Goal: Transaction & Acquisition: Purchase product/service

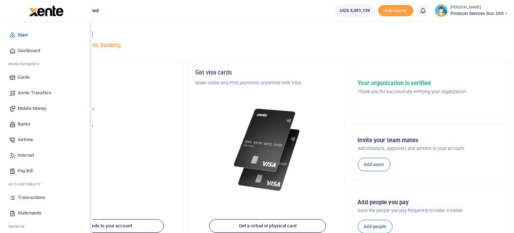
click at [40, 196] on span "Transactions" at bounding box center [31, 197] width 27 height 7
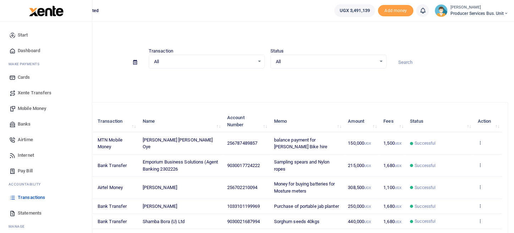
click at [41, 95] on span "Xente Transfers" at bounding box center [35, 92] width 34 height 7
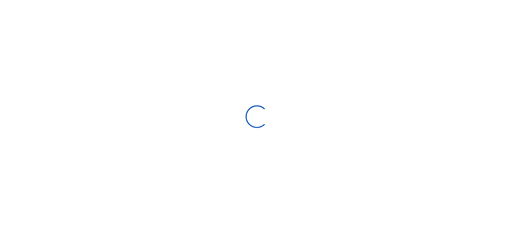
select select
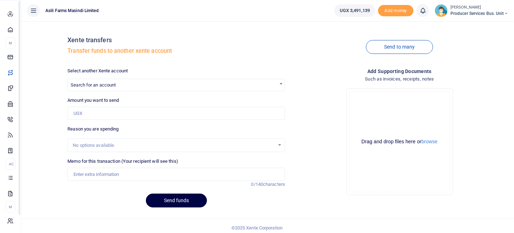
click at [13, 91] on icon at bounding box center [10, 88] width 6 height 6
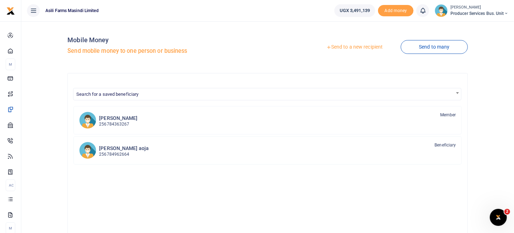
click at [364, 48] on link "Send to a new recipient" at bounding box center [354, 47] width 93 height 13
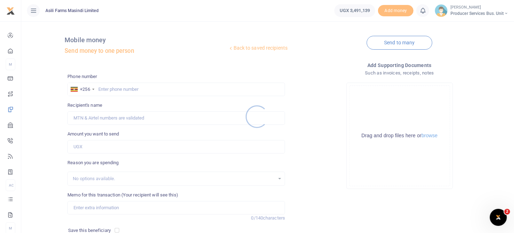
click at [121, 91] on div at bounding box center [257, 116] width 514 height 233
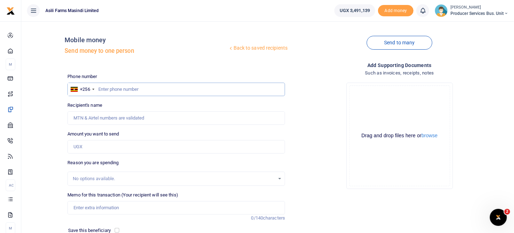
click at [124, 88] on input "text" at bounding box center [175, 89] width 217 height 13
paste input "773480679"
type input "773480679"
type input "[PERSON_NAME]"
click at [99, 87] on input "773480679" at bounding box center [175, 89] width 217 height 13
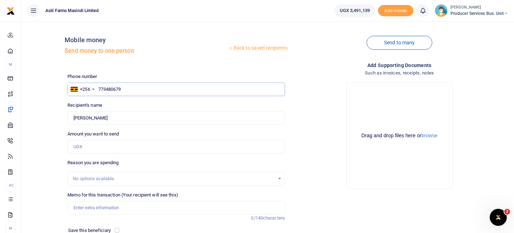
type input "773480679"
drag, startPoint x: 86, startPoint y: 147, endPoint x: 100, endPoint y: 160, distance: 19.3
click at [86, 147] on input "Amount you want to send" at bounding box center [175, 146] width 217 height 13
click at [79, 145] on input "Amount you want to send" at bounding box center [175, 146] width 217 height 13
paste input "112,500"
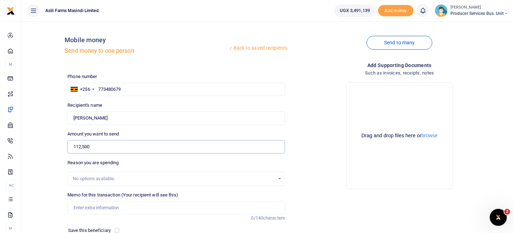
click at [118, 149] on input "112,500" at bounding box center [175, 146] width 217 height 13
click at [301, 166] on div "Drop your files here Drag and drop files here or browse Powered by Uppy" at bounding box center [398, 136] width 217 height 118
drag, startPoint x: 104, startPoint y: 149, endPoint x: 94, endPoint y: 148, distance: 9.2
click at [55, 153] on div "Back to saved recipients Mobile money Send money to one person Send to many Pho…" at bounding box center [267, 155] width 487 height 256
click at [101, 148] on input "112,500" at bounding box center [175, 146] width 217 height 13
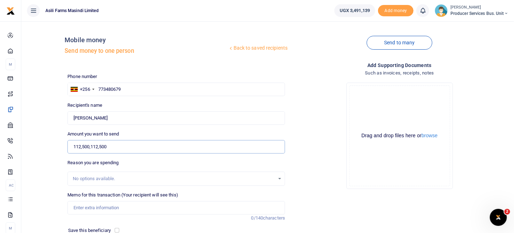
drag, startPoint x: 91, startPoint y: 147, endPoint x: 70, endPoint y: 148, distance: 20.6
click at [70, 148] on input "112,500,112,500" at bounding box center [175, 146] width 217 height 13
type input "112,500"
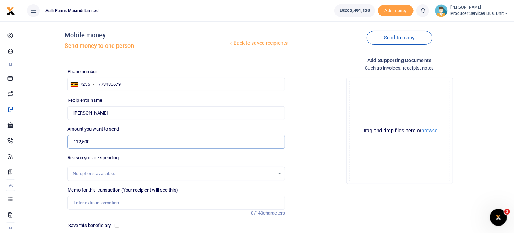
scroll to position [3, 0]
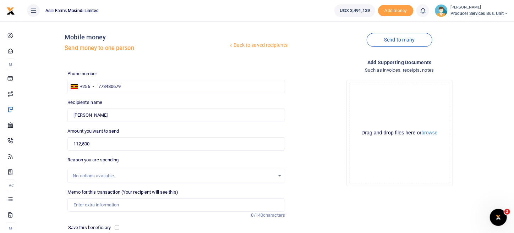
click at [116, 176] on div "No options available." at bounding box center [174, 175] width 202 height 7
click at [117, 206] on input "Memo for this transaction (Your recipient will see this)" at bounding box center [175, 204] width 217 height 13
drag, startPoint x: 116, startPoint y: 203, endPoint x: 109, endPoint y: 205, distance: 6.9
click at [109, 205] on input "lead farmer facilitataion Ukethi Micheal 2025A" at bounding box center [175, 204] width 217 height 13
click at [115, 203] on input "lead farmer facilitataion Ukethi Micheal 2025A" at bounding box center [175, 204] width 217 height 13
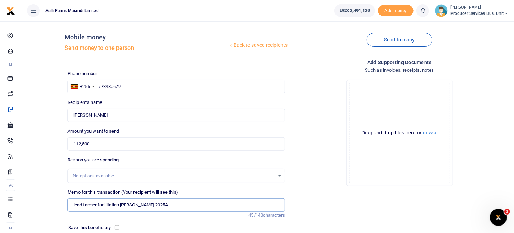
click at [195, 200] on input "lead farmer facilitation [PERSON_NAME] 2025A" at bounding box center [175, 204] width 217 height 13
type input "lead farmer facilitation [PERSON_NAME] 2025A"
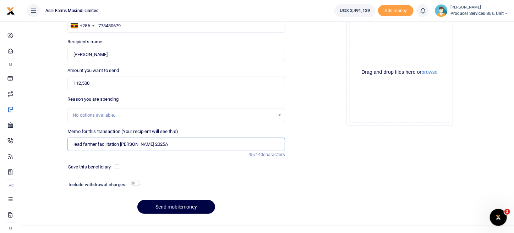
scroll to position [74, 0]
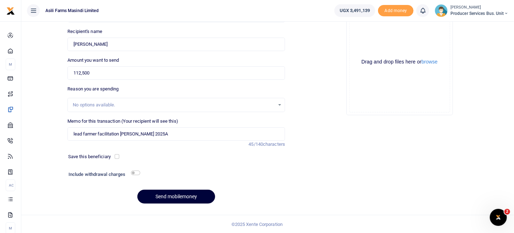
click at [187, 197] on button "Send mobilemoney" at bounding box center [176, 197] width 78 height 14
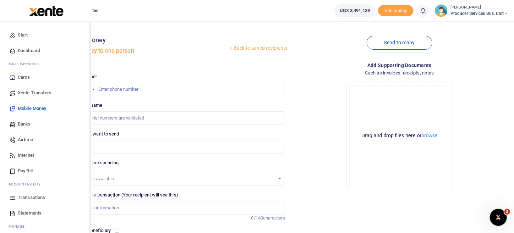
click at [18, 197] on span "Transactions" at bounding box center [31, 197] width 27 height 7
